Goal: Task Accomplishment & Management: Manage account settings

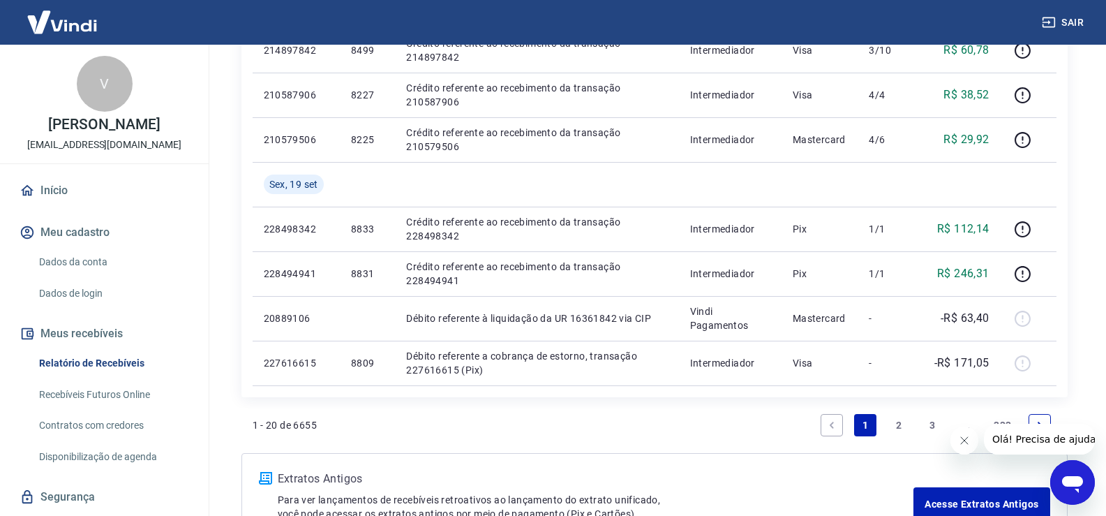
scroll to position [979, 0]
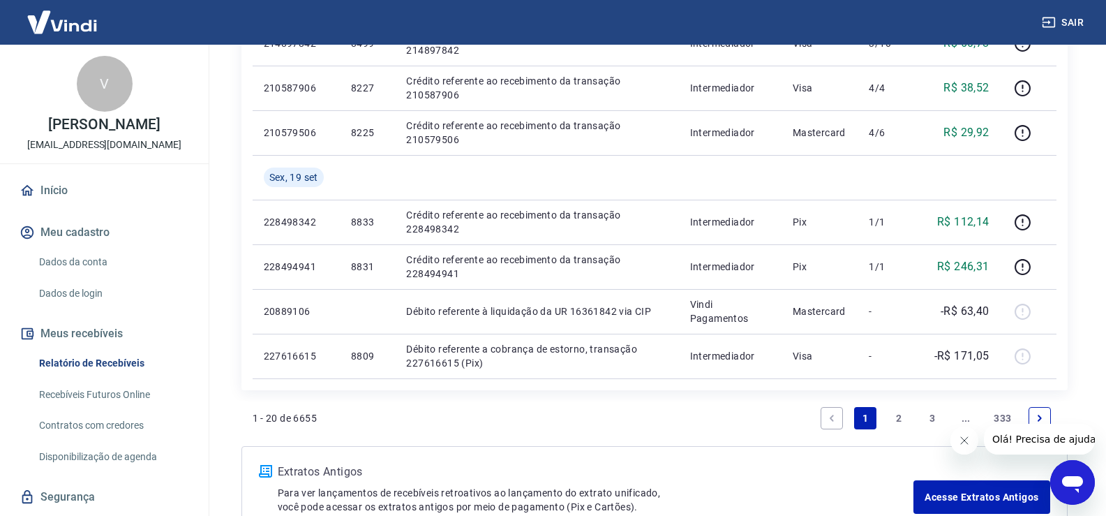
click at [897, 416] on link "2" at bounding box center [899, 418] width 22 height 22
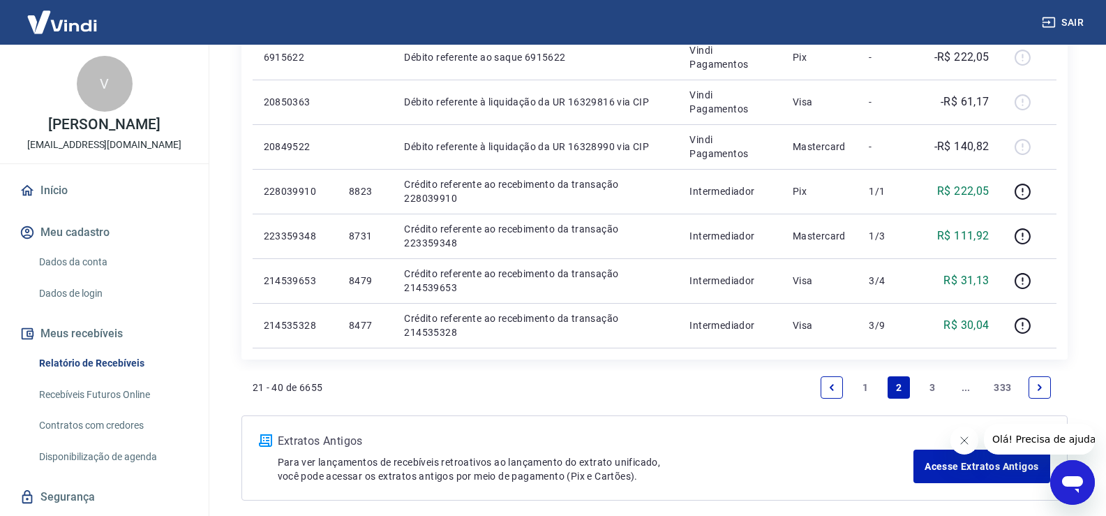
scroll to position [976, 0]
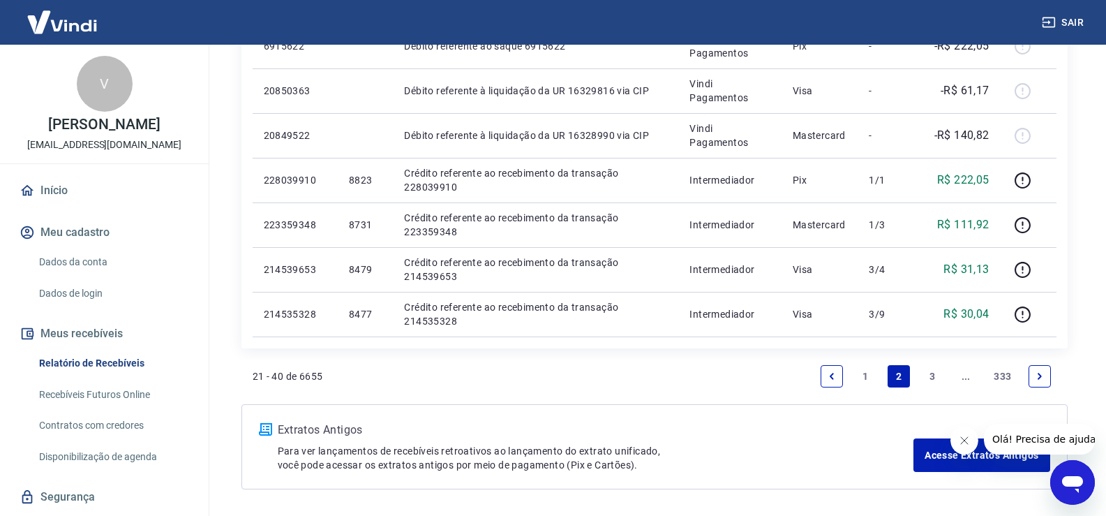
click at [863, 380] on link "1" at bounding box center [865, 376] width 22 height 22
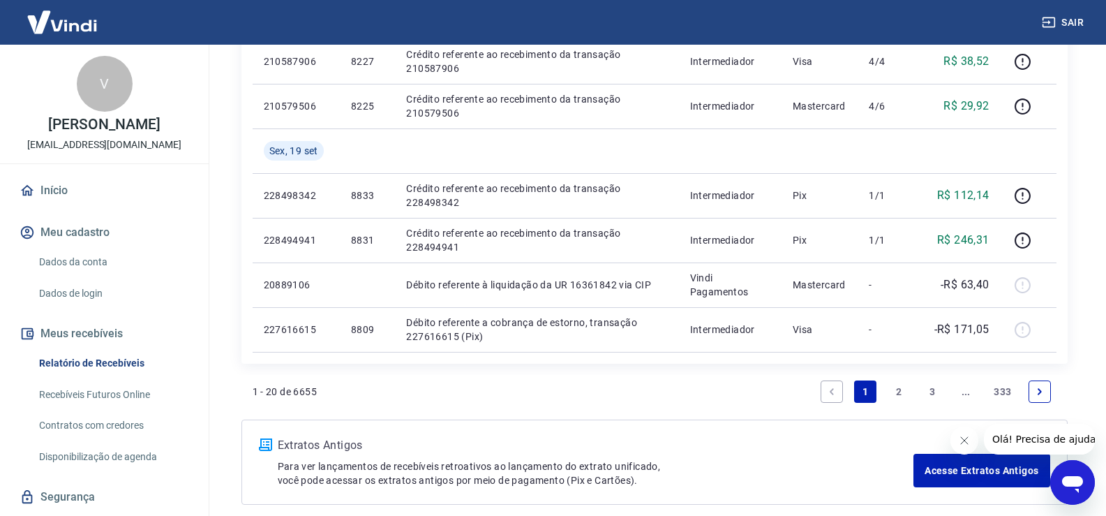
scroll to position [1038, 0]
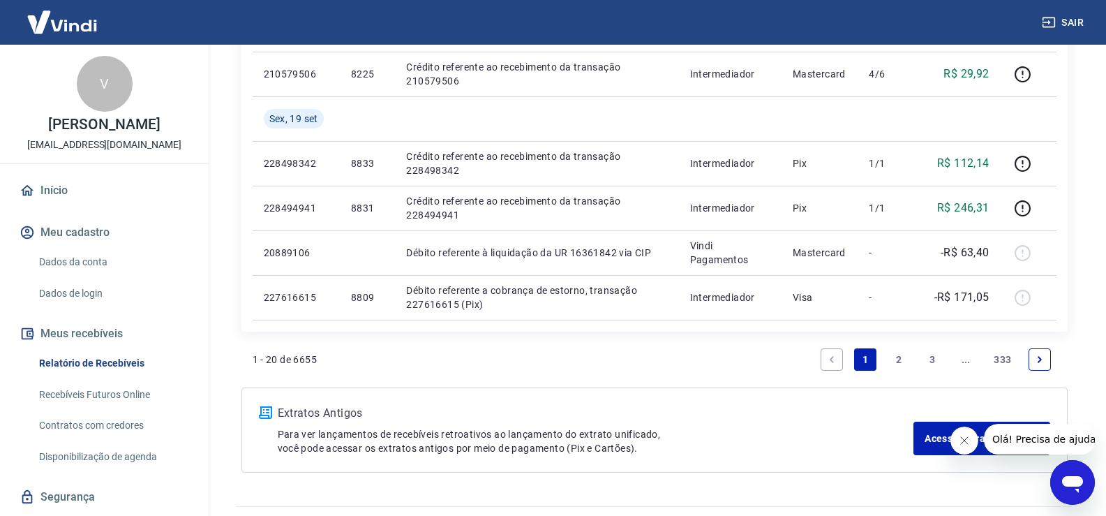
click at [898, 358] on link "2" at bounding box center [899, 359] width 22 height 22
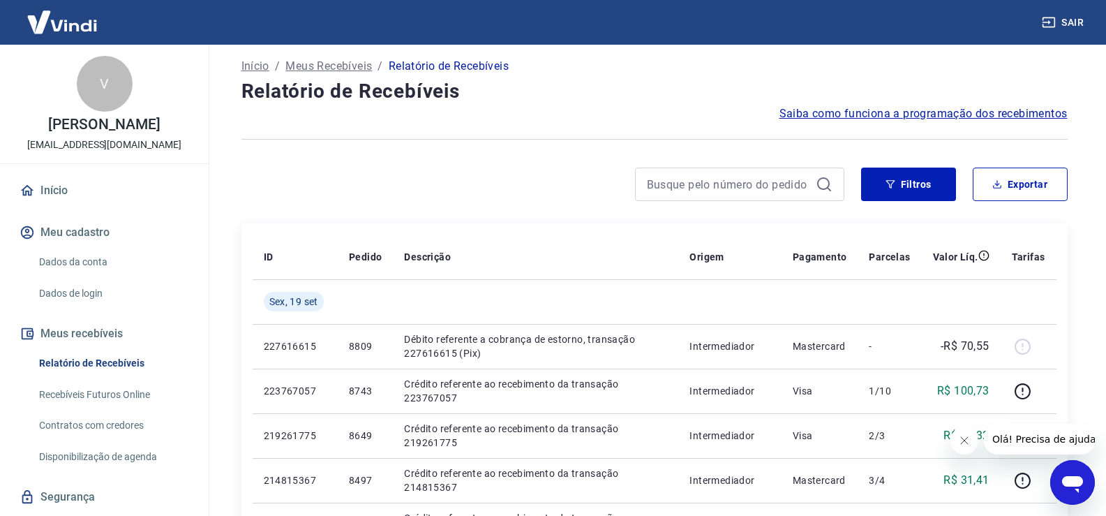
scroll to position [2, 0]
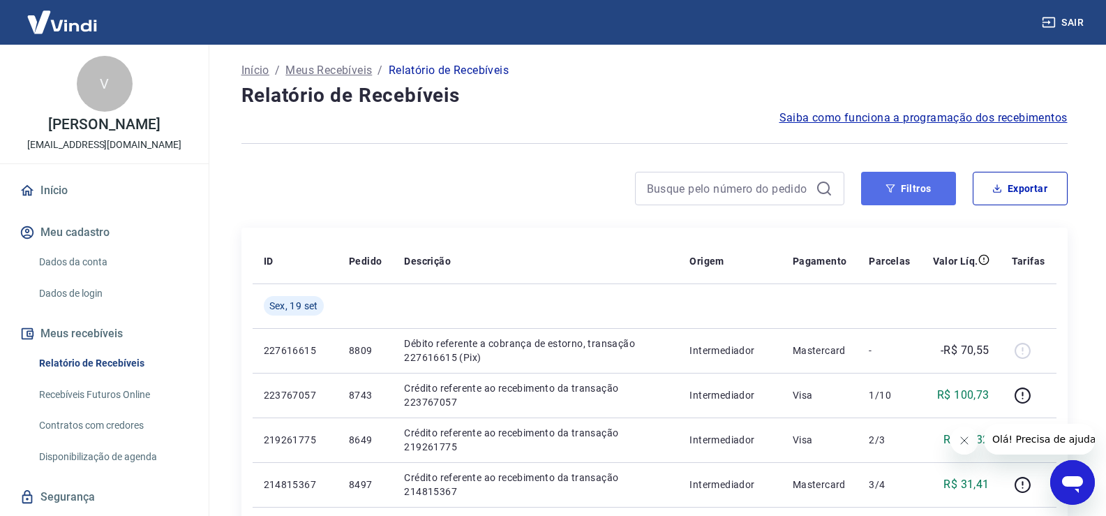
click at [911, 195] on button "Filtros" at bounding box center [908, 188] width 95 height 33
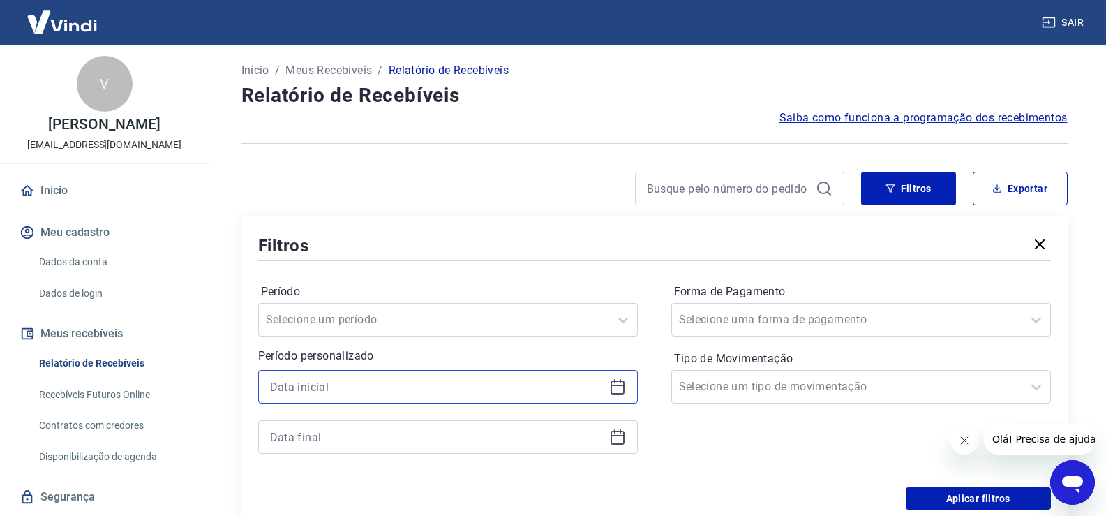
click at [369, 390] on input at bounding box center [437, 386] width 334 height 21
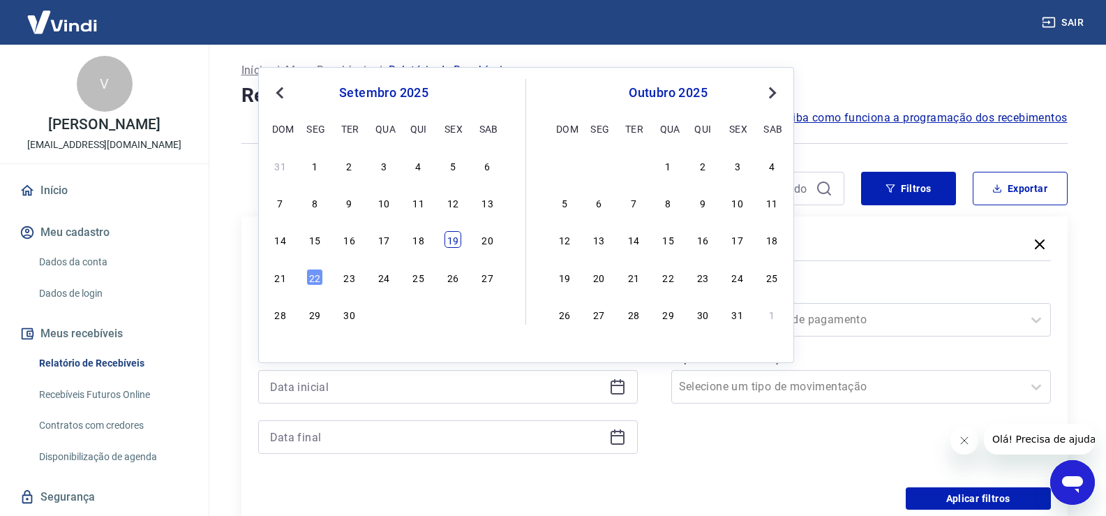
click at [456, 239] on div "19" at bounding box center [452, 239] width 17 height 17
type input "19/09/2025"
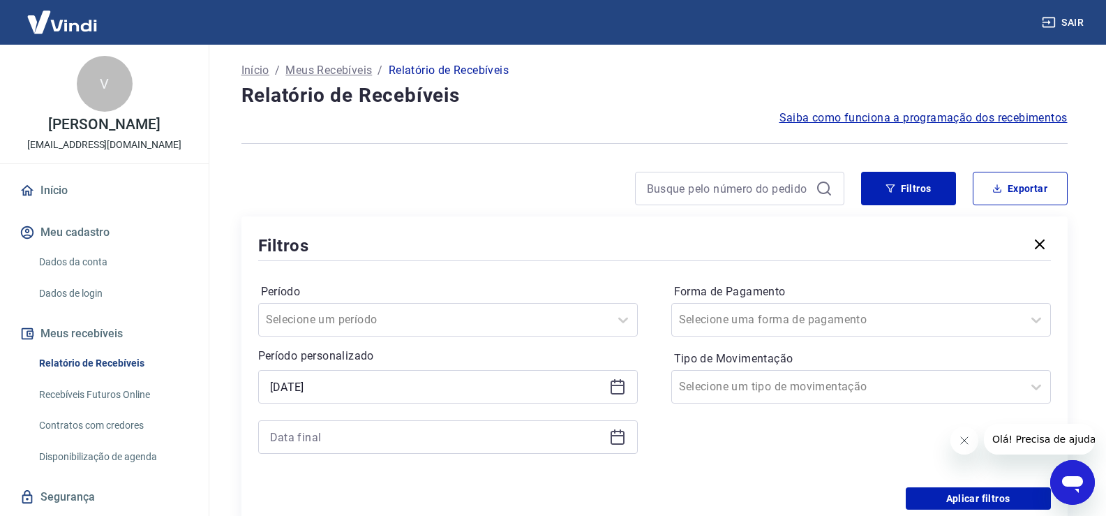
click at [611, 431] on icon at bounding box center [617, 436] width 17 height 17
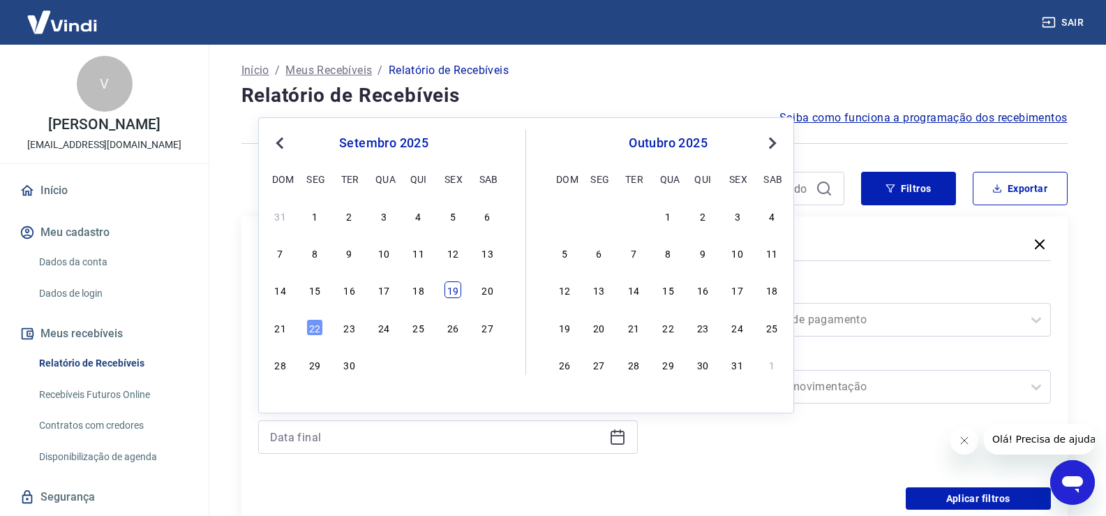
click at [451, 291] on div "19" at bounding box center [452, 289] width 17 height 17
type input "19/09/2025"
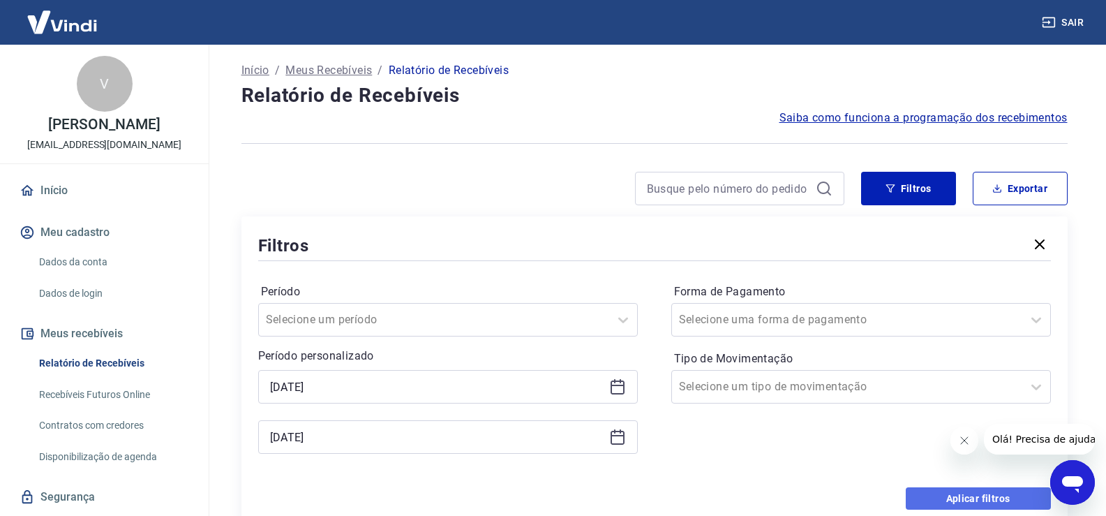
click at [969, 493] on button "Aplicar filtros" at bounding box center [978, 498] width 145 height 22
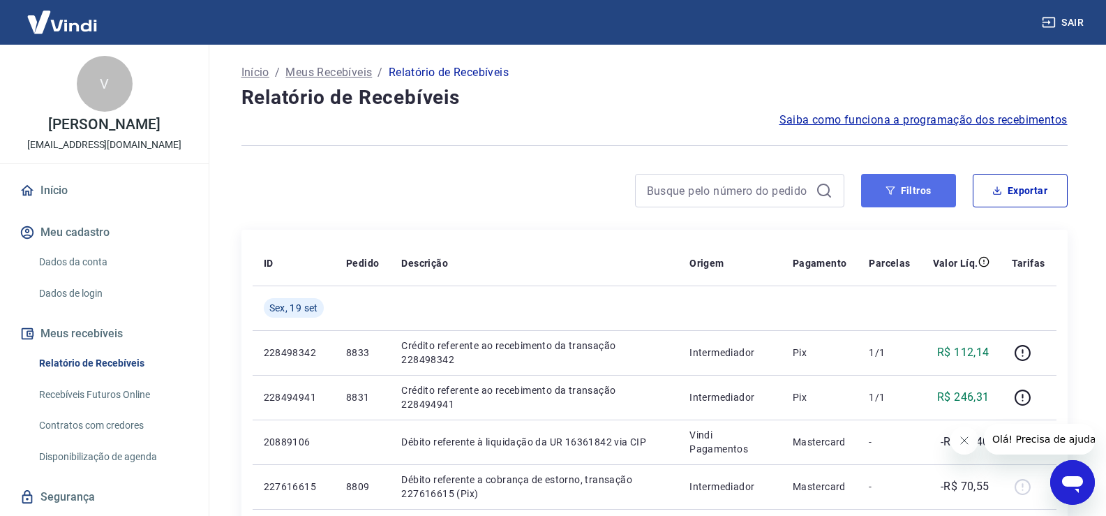
click at [885, 192] on icon "button" at bounding box center [890, 191] width 10 height 10
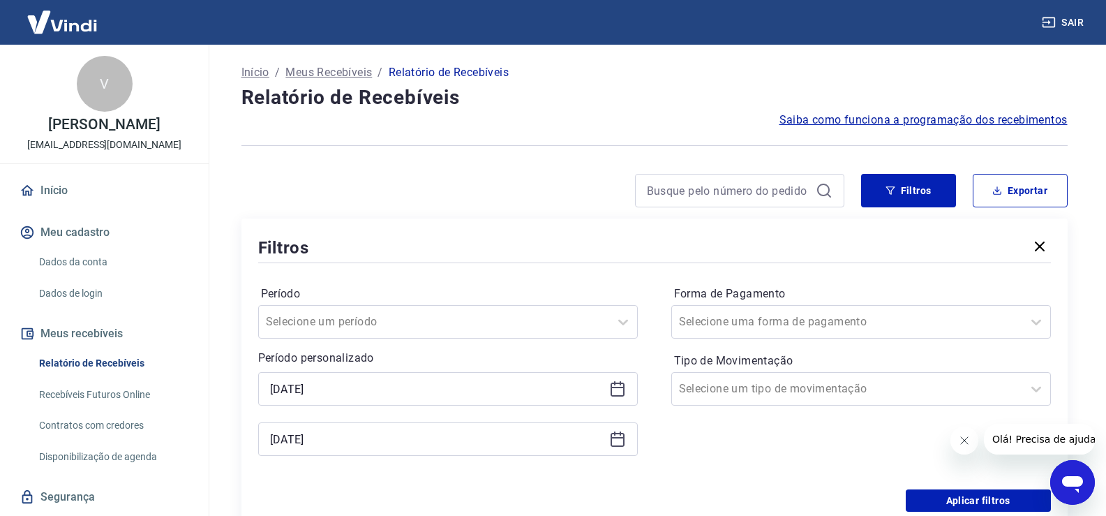
click at [618, 393] on icon at bounding box center [617, 388] width 17 height 17
click at [723, 456] on div "Forma de Pagamento Selecione uma forma de pagamento Tipo de Movimentação Seleci…" at bounding box center [861, 378] width 380 height 190
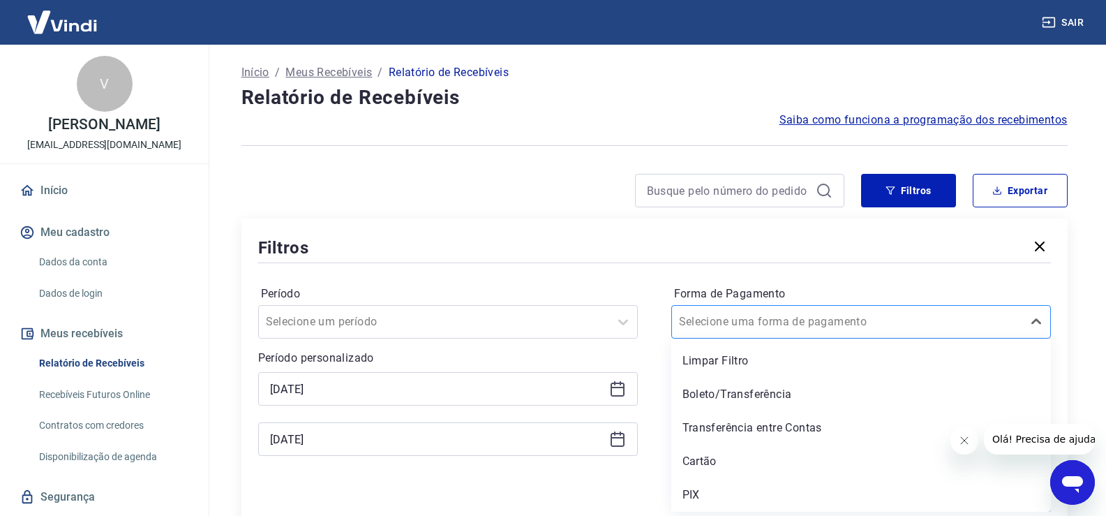
click at [791, 317] on input "Forma de Pagamento" at bounding box center [749, 321] width 141 height 17
click at [708, 492] on div "PIX" at bounding box center [861, 495] width 380 height 28
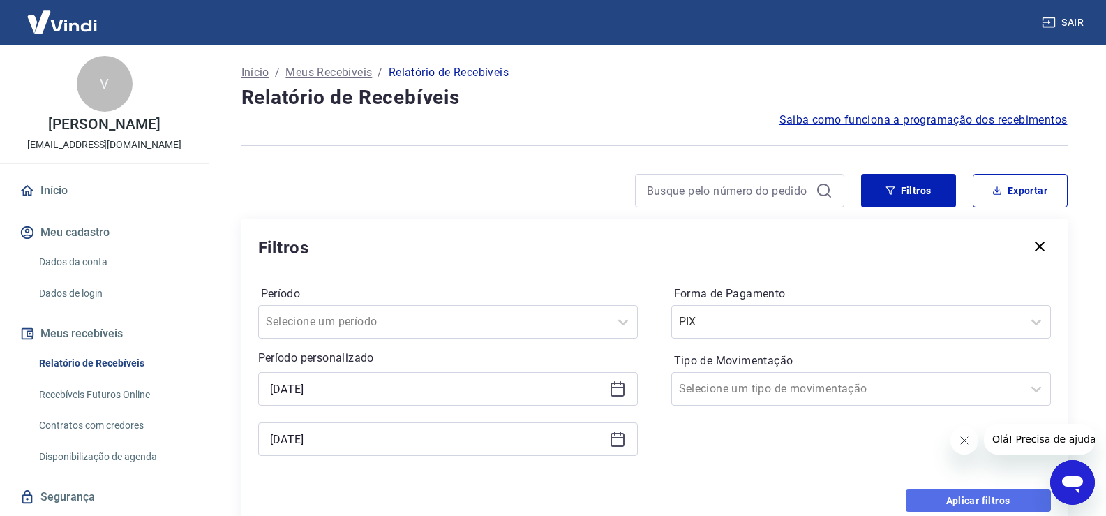
click at [941, 493] on button "Aplicar filtros" at bounding box center [978, 500] width 145 height 22
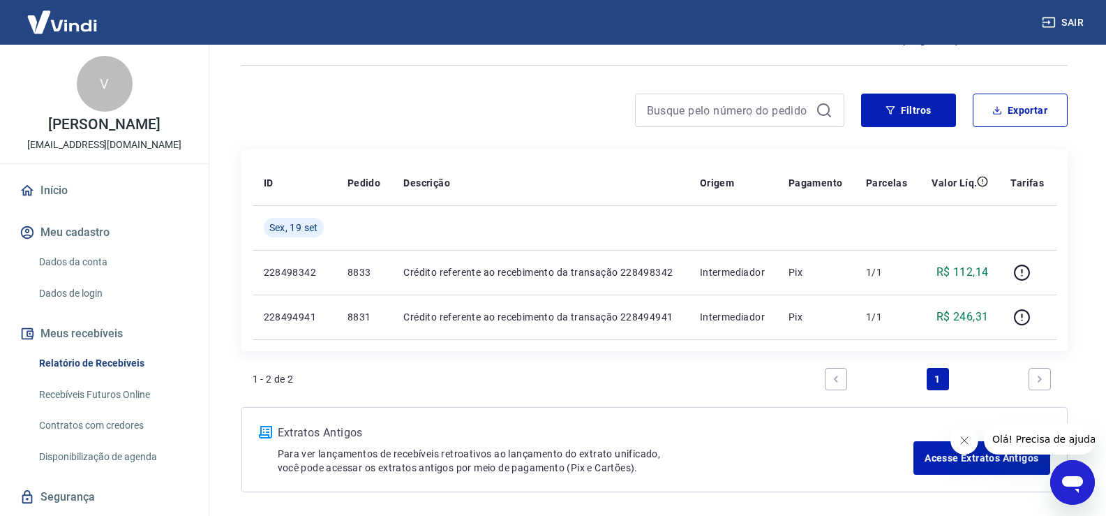
scroll to position [82, 0]
click at [872, 107] on button "Filtros" at bounding box center [908, 108] width 95 height 33
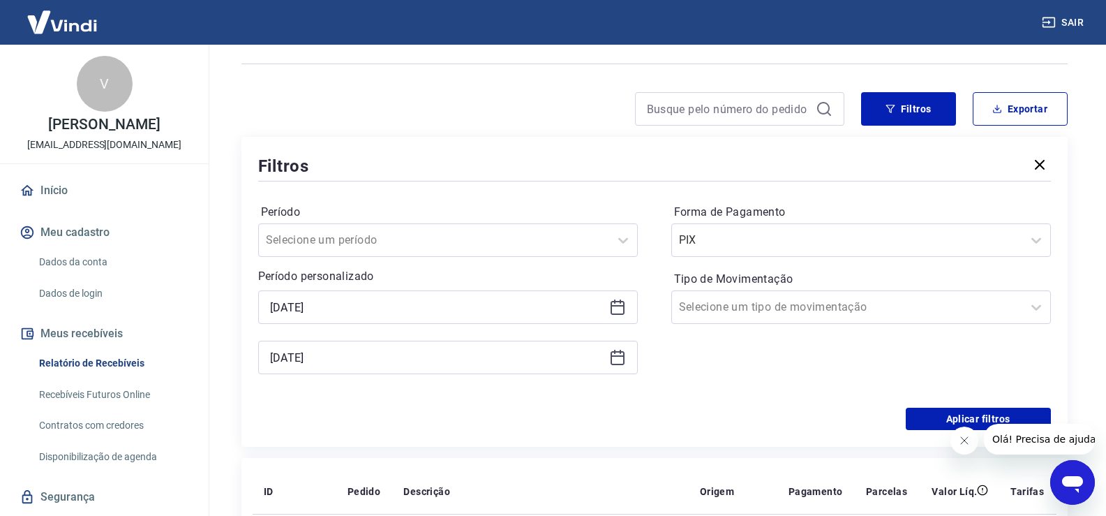
click at [611, 308] on icon at bounding box center [618, 308] width 14 height 14
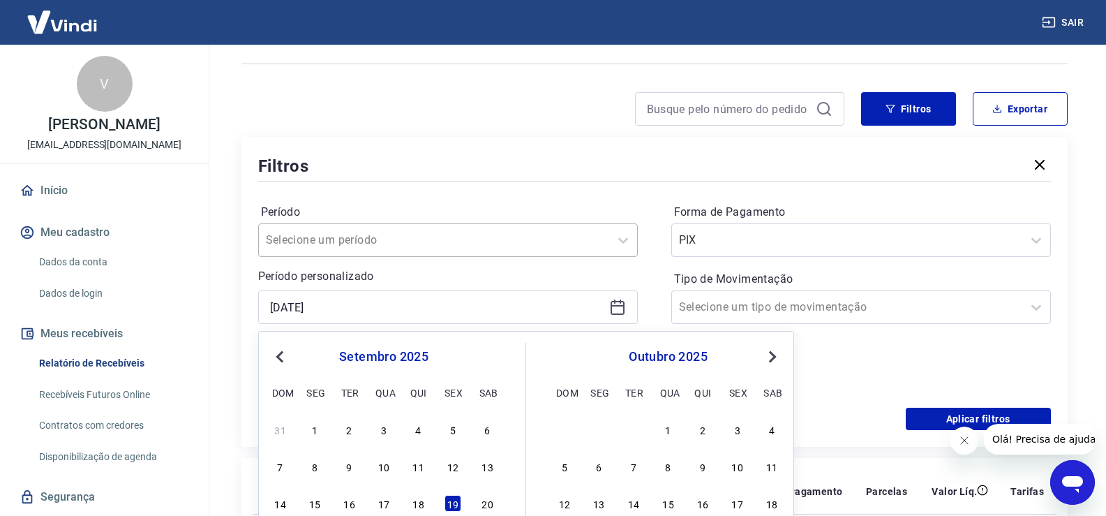
click at [296, 231] on div "Selecione um período" at bounding box center [448, 239] width 380 height 33
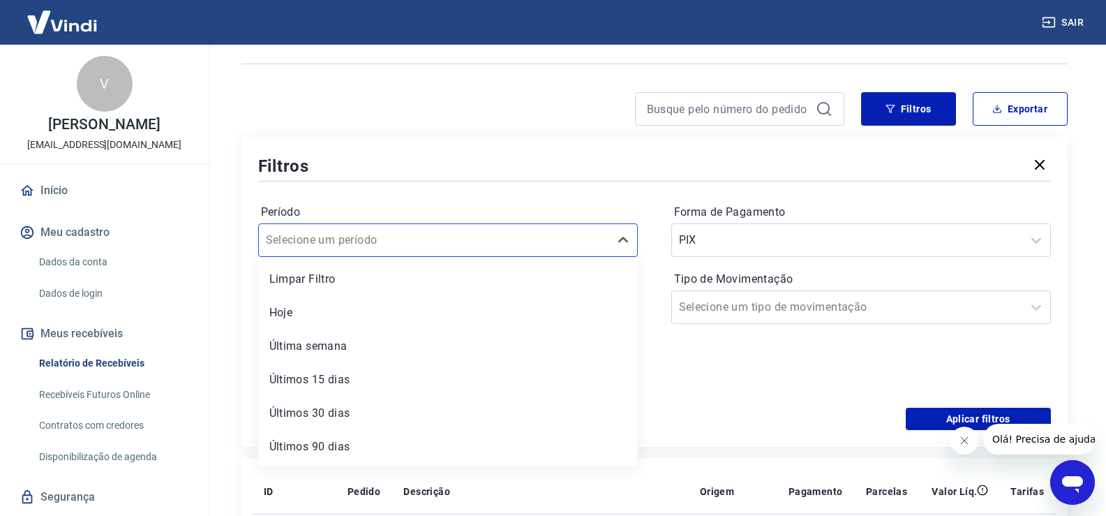
click at [294, 274] on div "Limpar Filtro" at bounding box center [448, 279] width 380 height 28
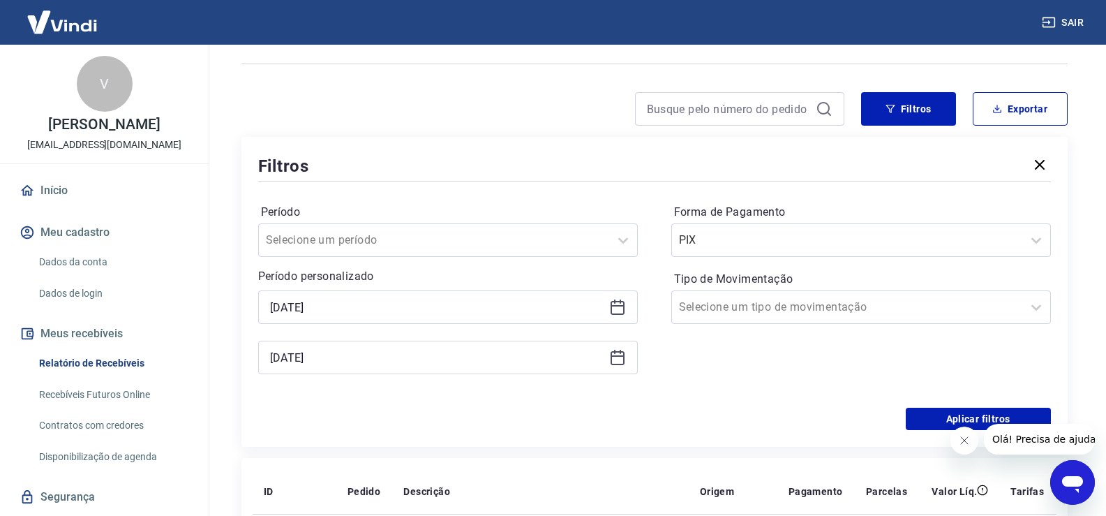
click at [618, 306] on icon at bounding box center [618, 305] width 14 height 1
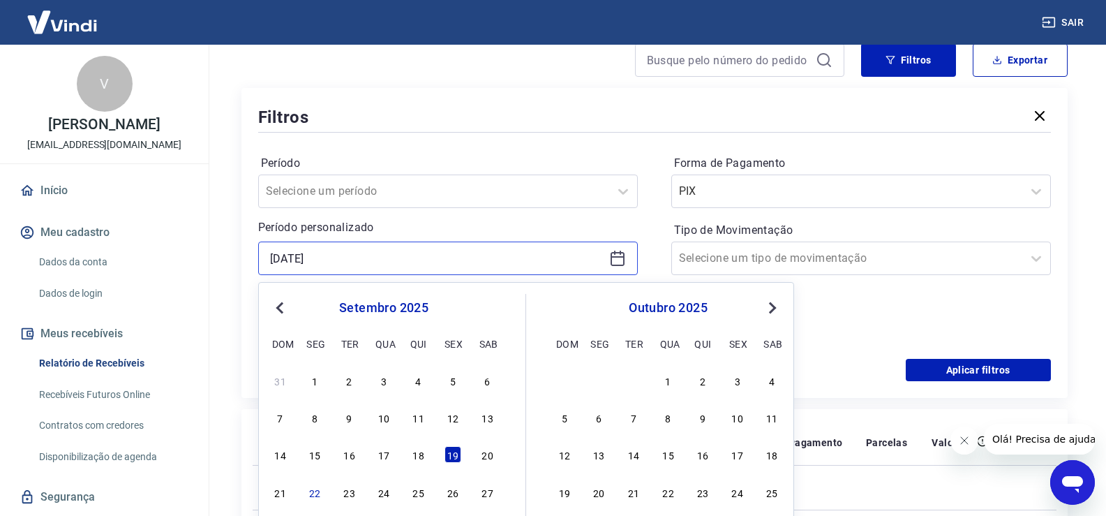
scroll to position [166, 0]
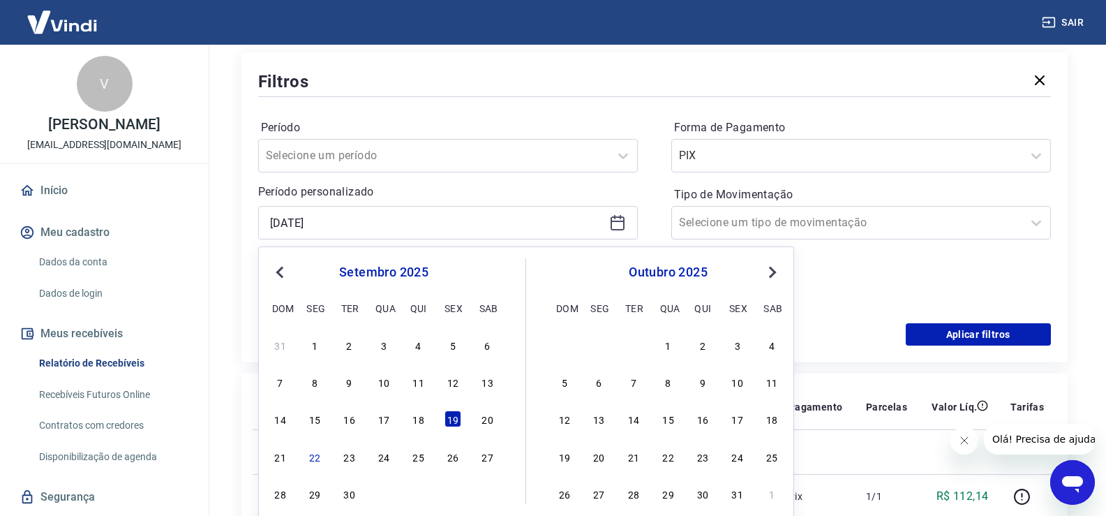
click at [819, 269] on div "Forma de Pagamento PIX Tipo de Movimentação Selecione um tipo de movimentação" at bounding box center [861, 212] width 380 height 190
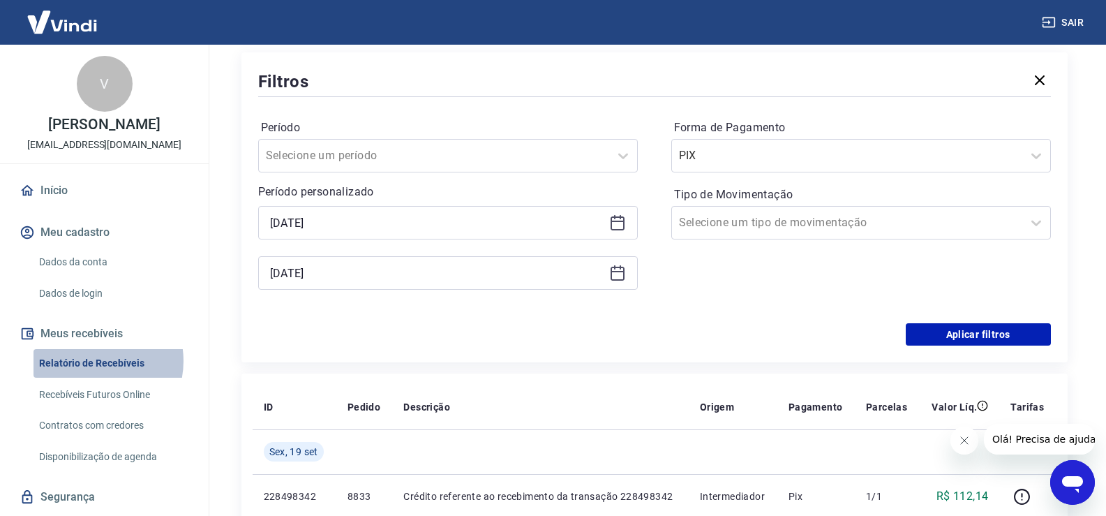
click at [91, 361] on link "Relatório de Recebíveis" at bounding box center [112, 363] width 158 height 29
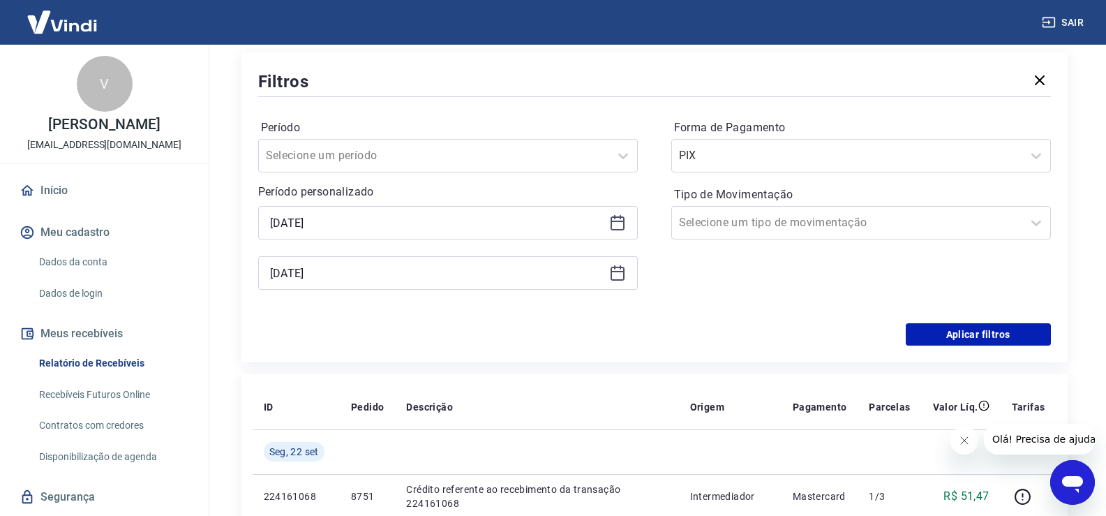
click at [614, 225] on icon at bounding box center [617, 222] width 17 height 17
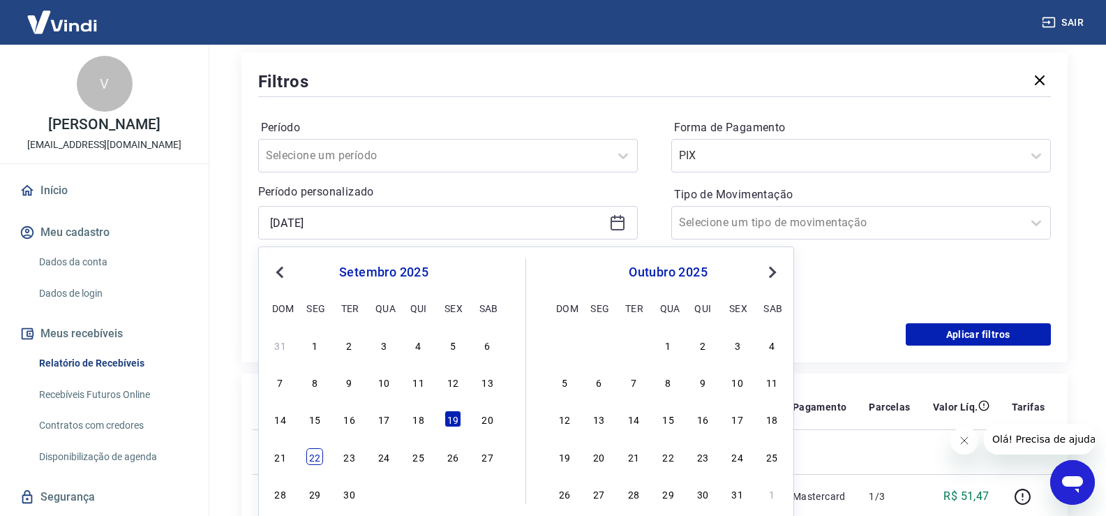
click at [314, 456] on div "22" at bounding box center [314, 456] width 17 height 17
type input "22/09/2025"
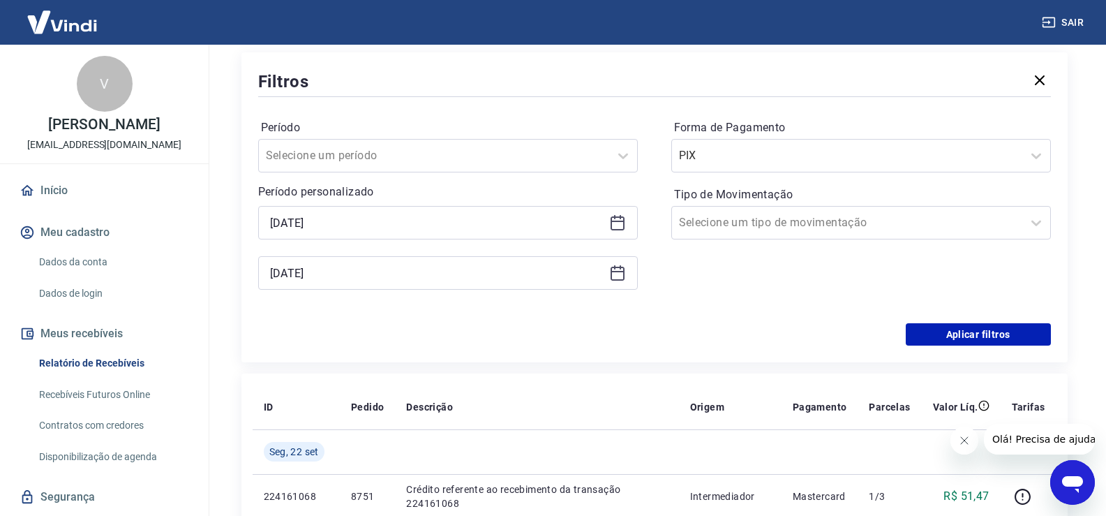
click at [613, 278] on icon at bounding box center [617, 272] width 17 height 17
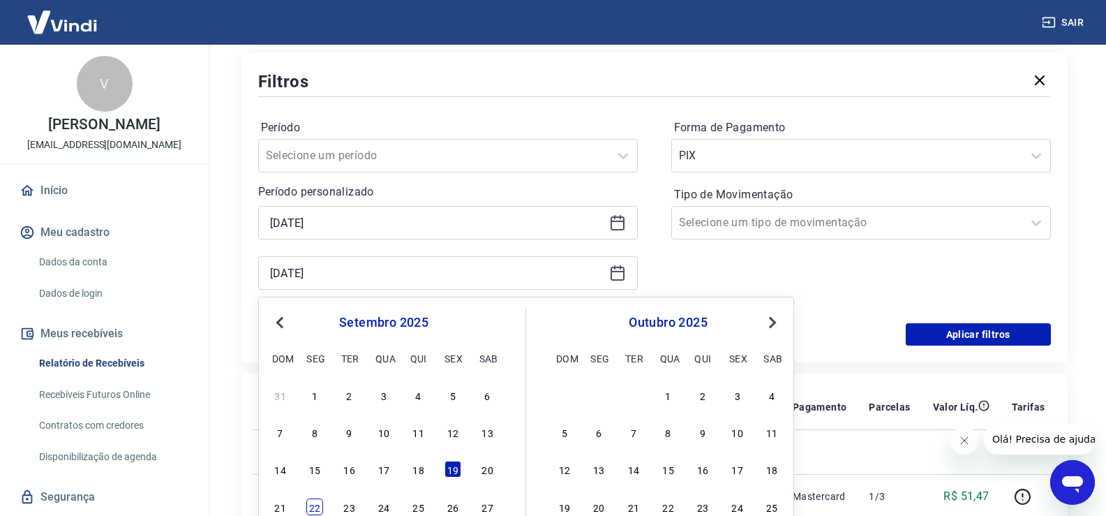
click at [311, 507] on div "22" at bounding box center [314, 506] width 17 height 17
type input "22/09/2025"
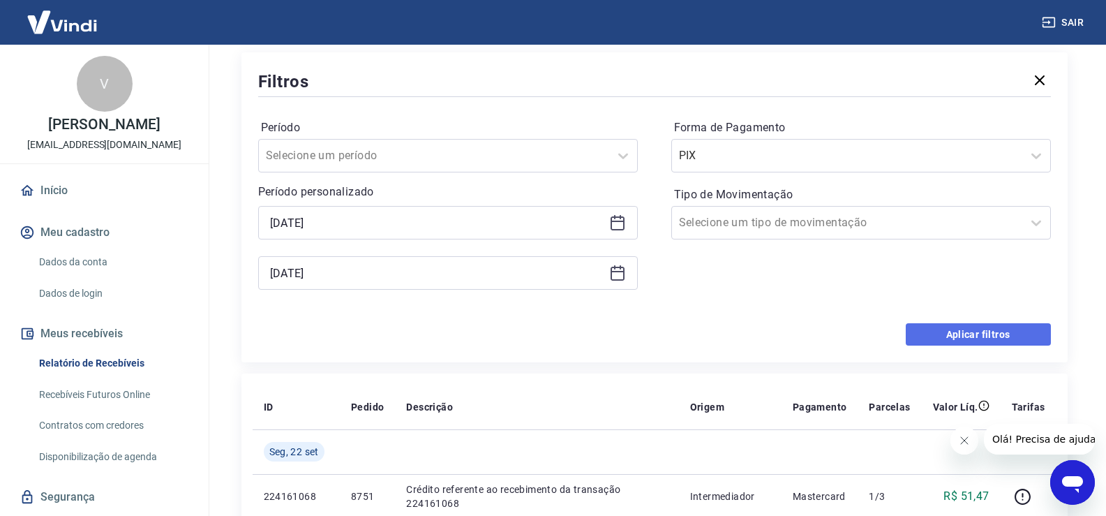
click at [915, 329] on button "Aplicar filtros" at bounding box center [978, 334] width 145 height 22
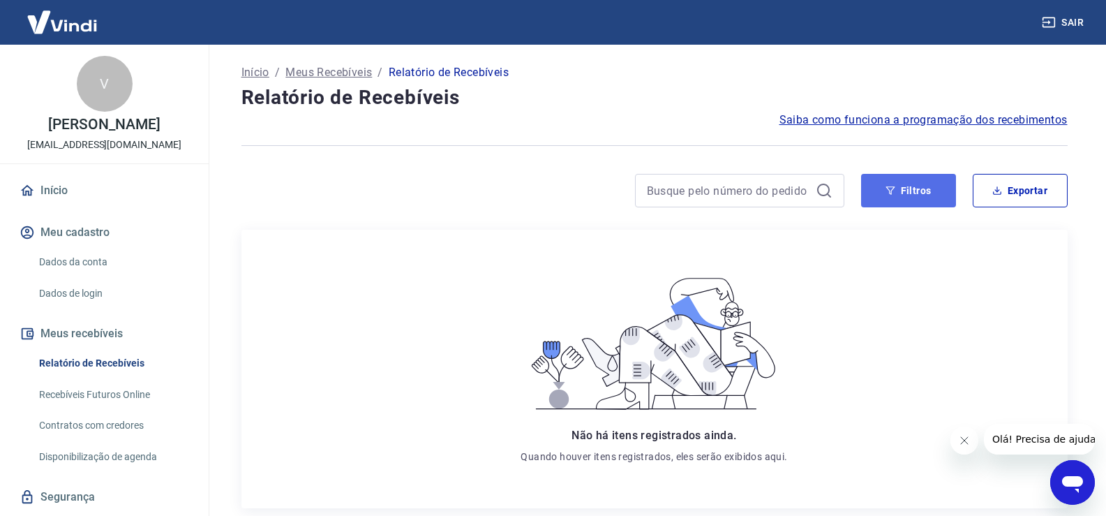
click at [904, 196] on button "Filtros" at bounding box center [908, 190] width 95 height 33
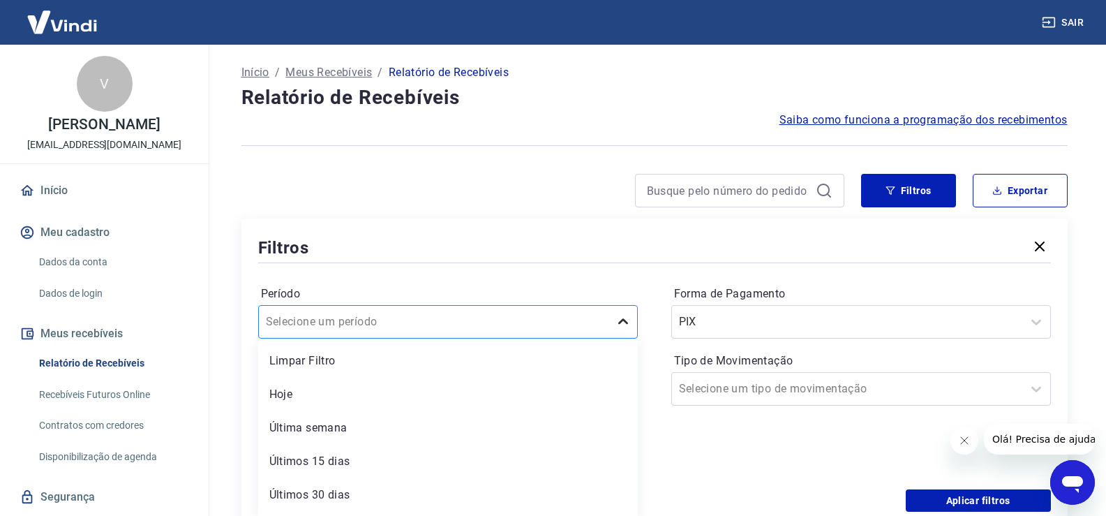
click at [616, 327] on div "option Limpar Filtro focused, 1 of 7. 7 results available. Use Up and Down to c…" at bounding box center [448, 321] width 380 height 33
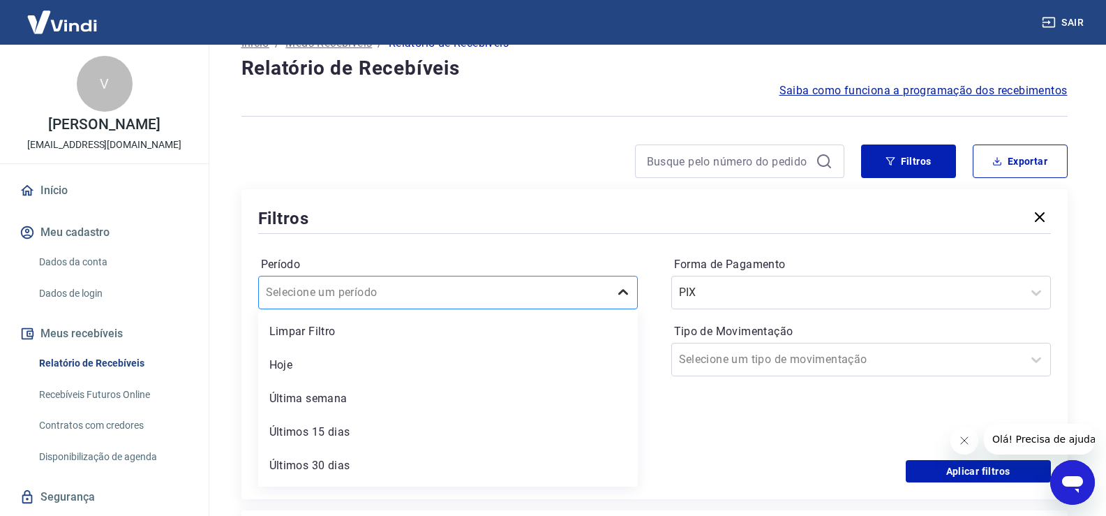
scroll to position [32, 0]
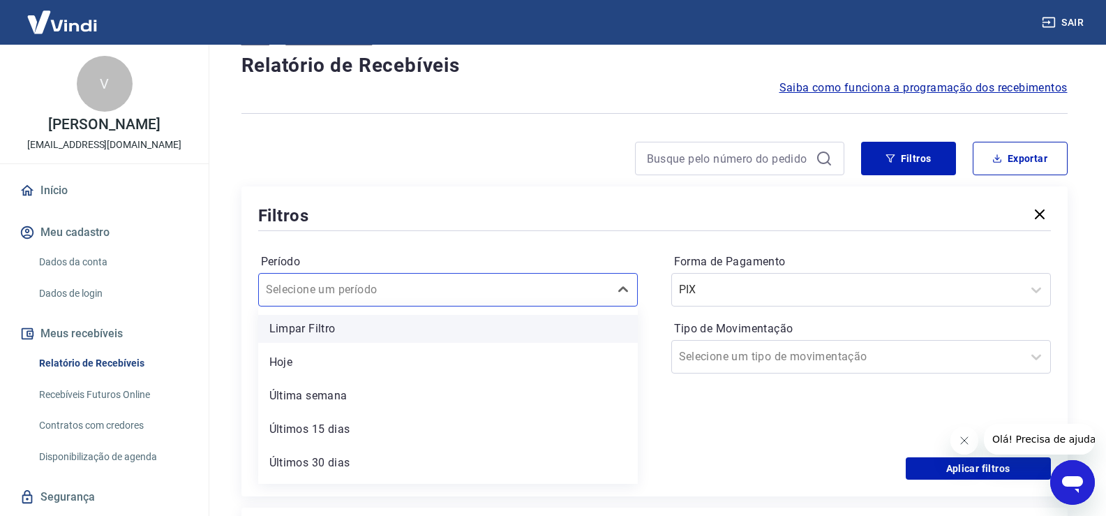
click at [564, 340] on div "Limpar Filtro" at bounding box center [448, 329] width 380 height 28
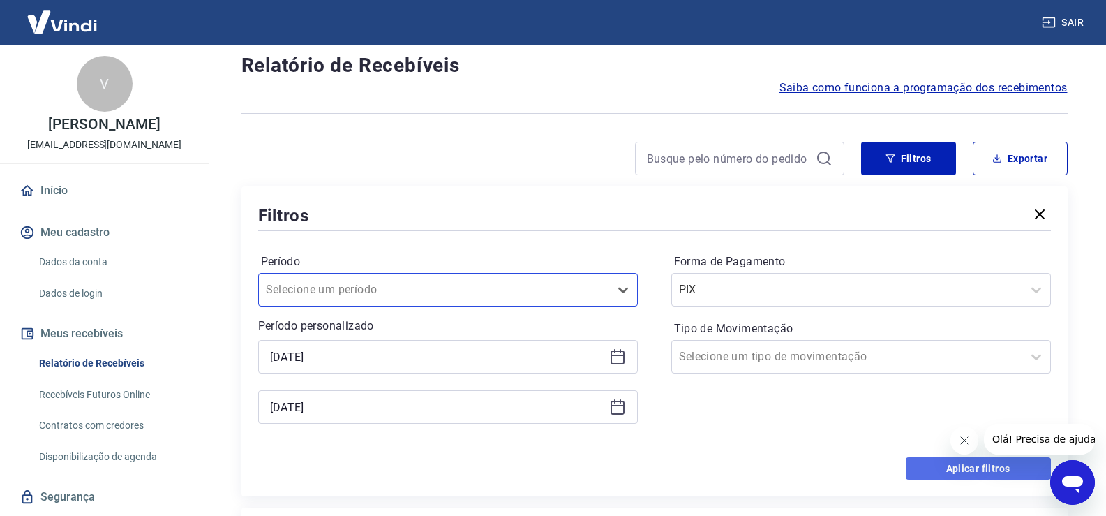
click at [1003, 464] on button "Aplicar filtros" at bounding box center [978, 468] width 145 height 22
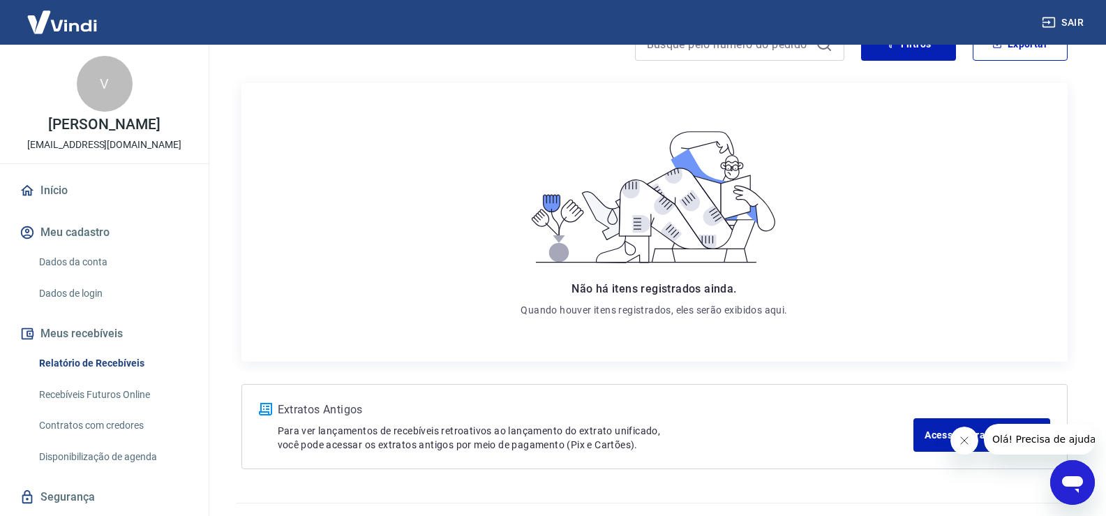
scroll to position [177, 0]
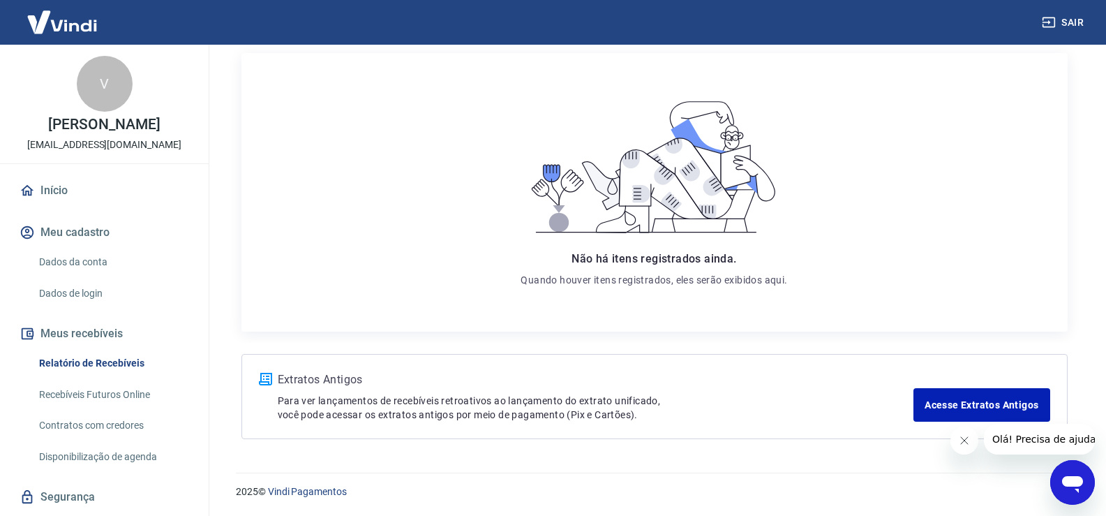
click at [95, 364] on link "Relatório de Recebíveis" at bounding box center [112, 363] width 158 height 29
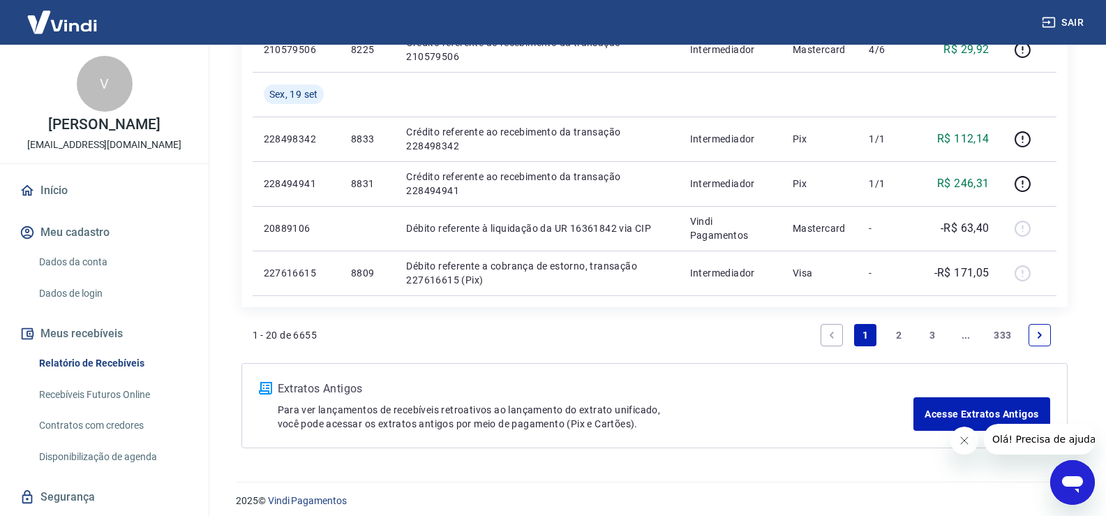
scroll to position [1058, 0]
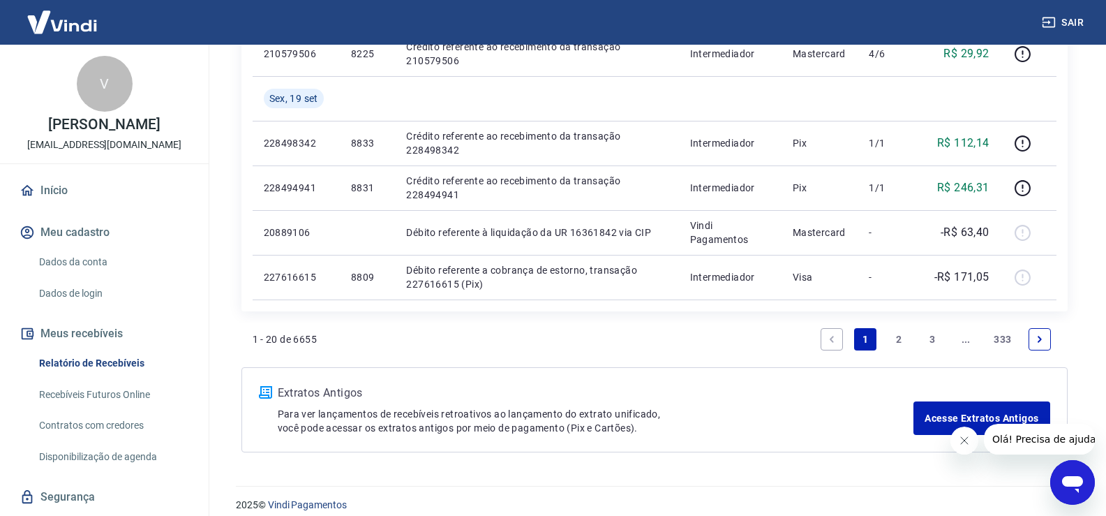
click at [899, 341] on link "2" at bounding box center [899, 339] width 22 height 22
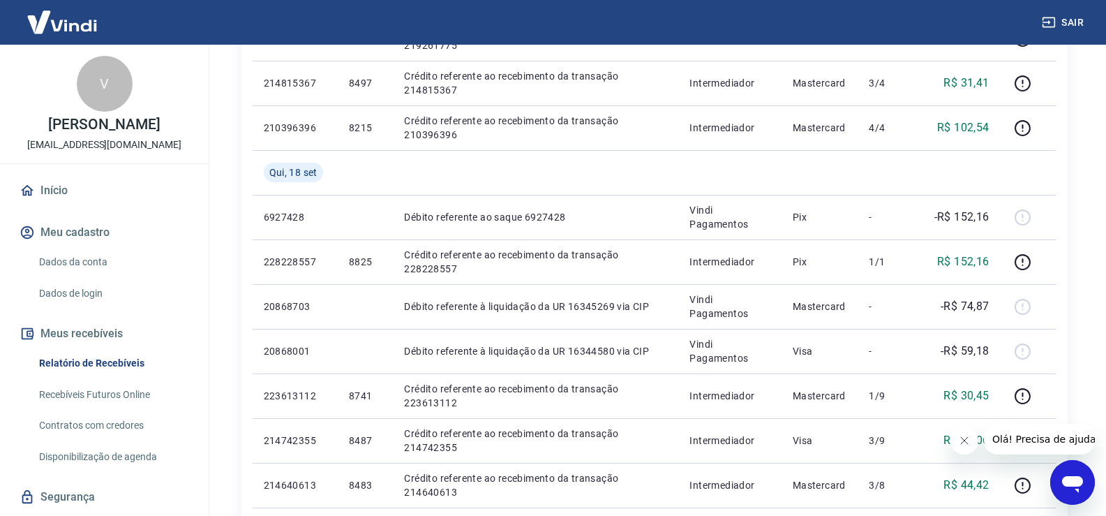
scroll to position [436, 0]
